Goal: Complete application form

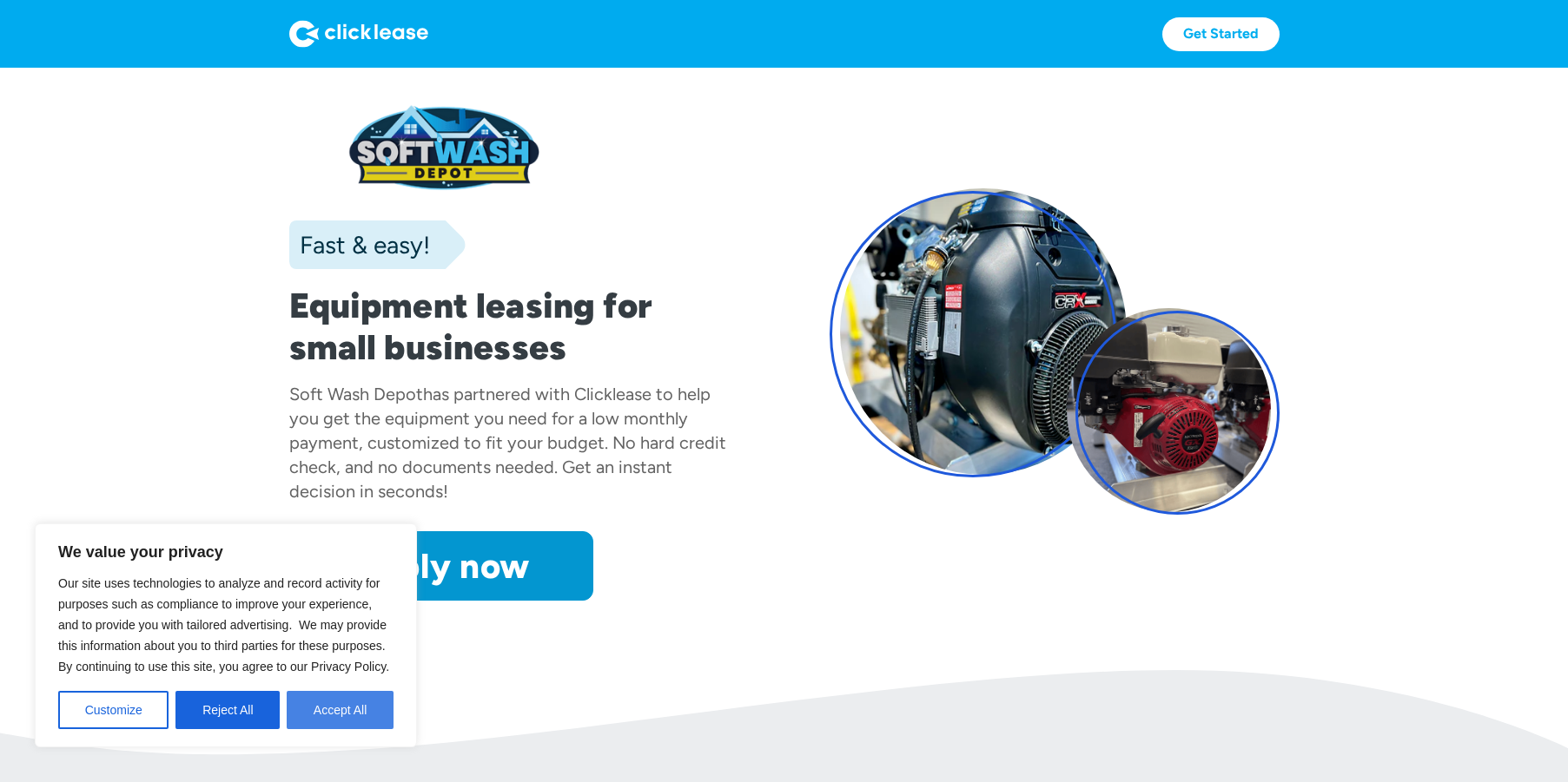
click at [324, 720] on button "Accept All" at bounding box center [340, 710] width 107 height 38
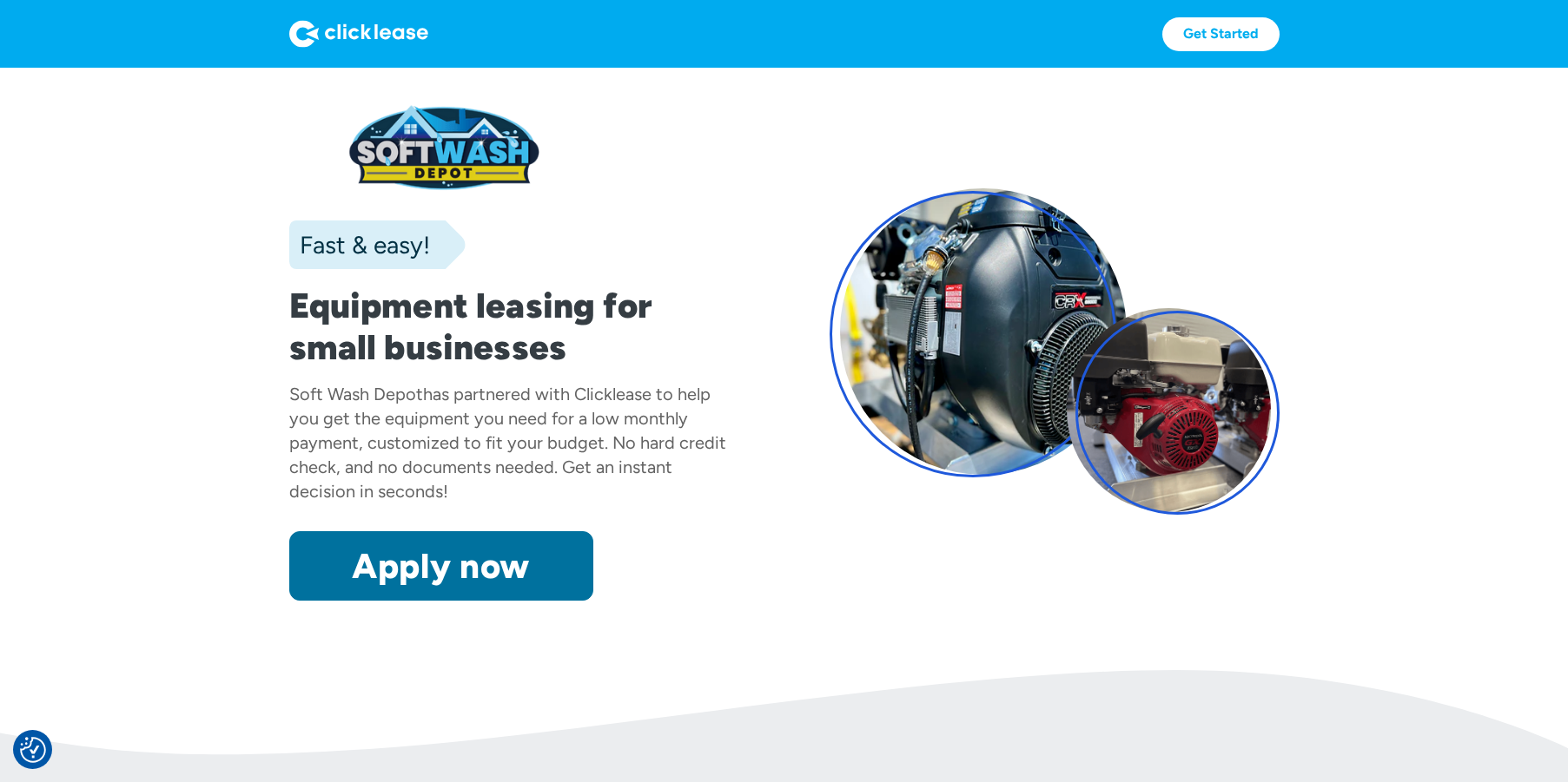
click at [419, 569] on link "Apply now" at bounding box center [441, 566] width 304 height 69
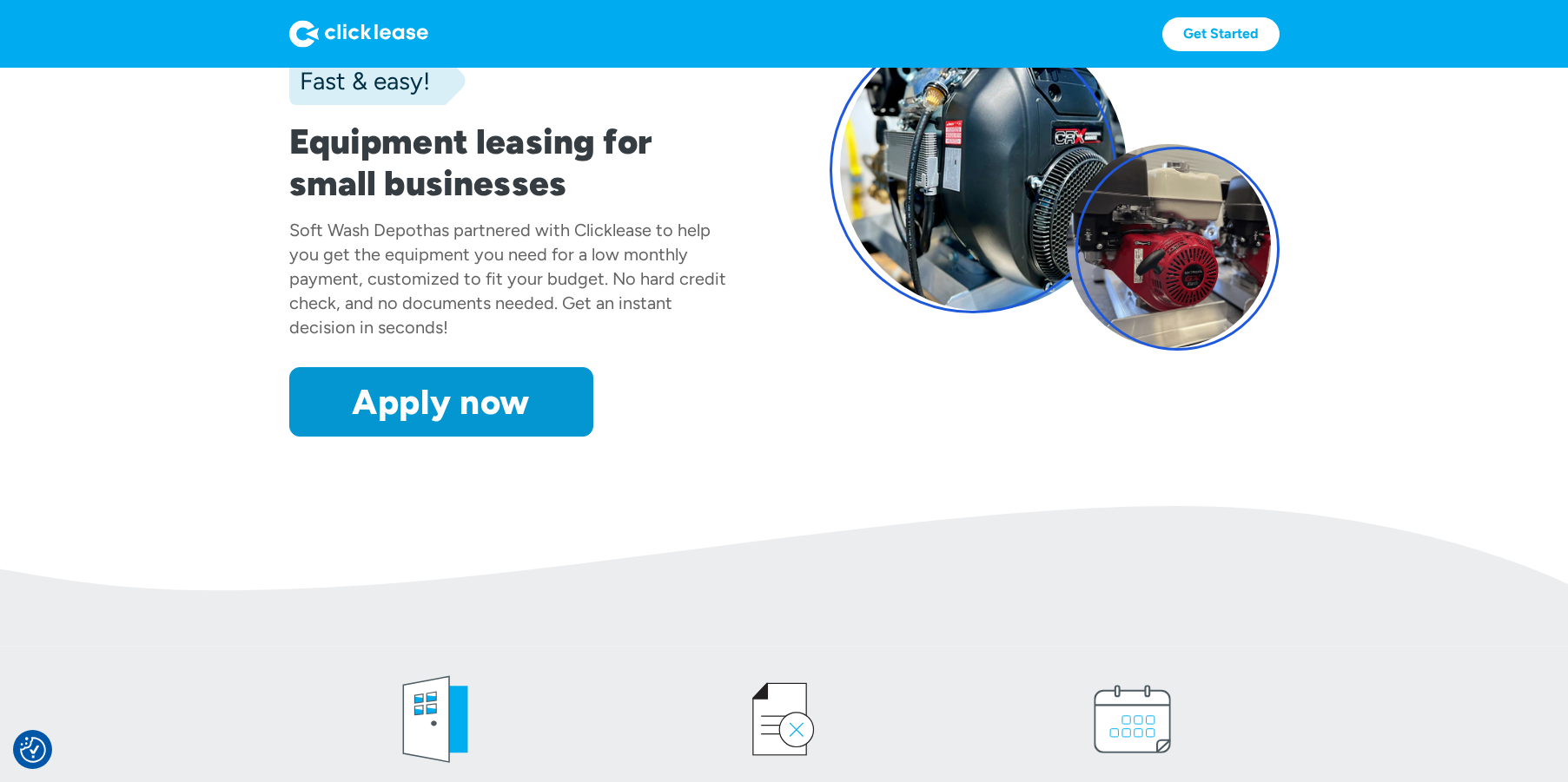
scroll to position [183, 0]
